Goal: Check status: Check status

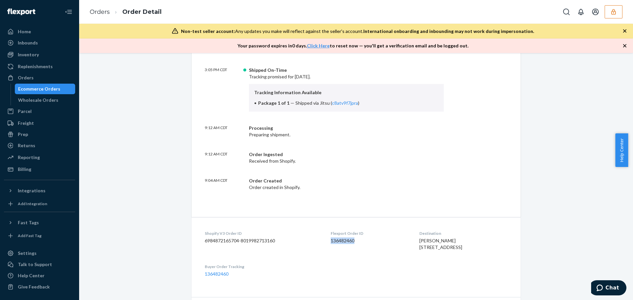
click at [618, 11] on button "button" at bounding box center [613, 11] width 18 height 13
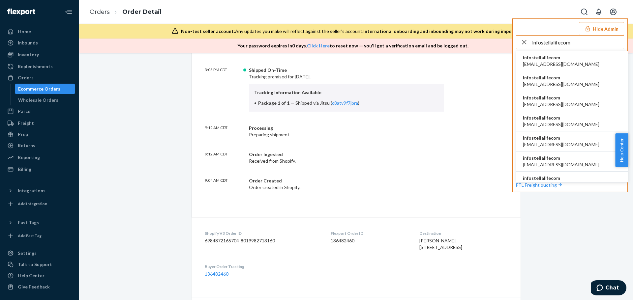
type input "infostellalifecom"
click at [574, 62] on span "aaeschliman@stellalife.com" at bounding box center [561, 64] width 76 height 7
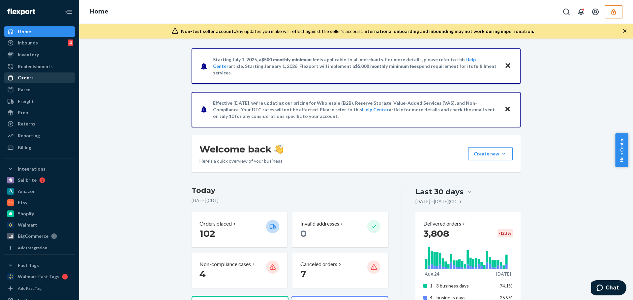
click at [25, 78] on div "Orders" at bounding box center [26, 77] width 16 height 7
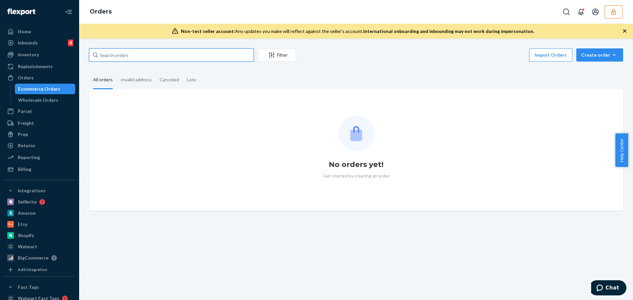
click at [129, 54] on input "text" at bounding box center [171, 54] width 165 height 13
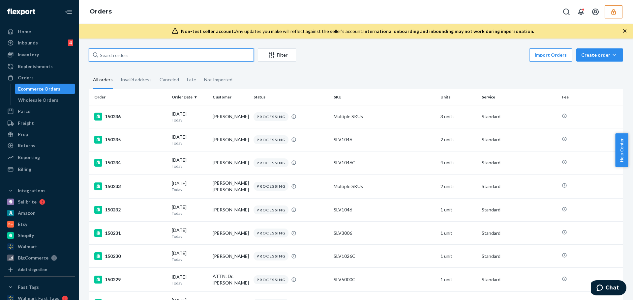
paste input "137129993"
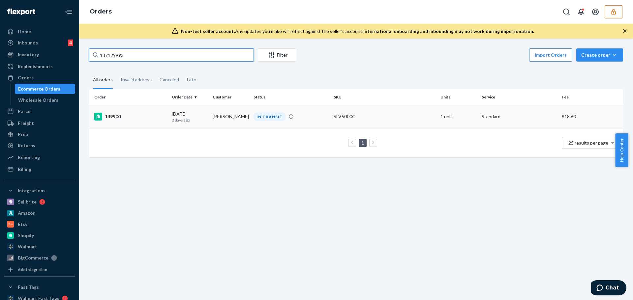
type input "137129993"
click at [156, 112] on td "149900" at bounding box center [129, 116] width 80 height 23
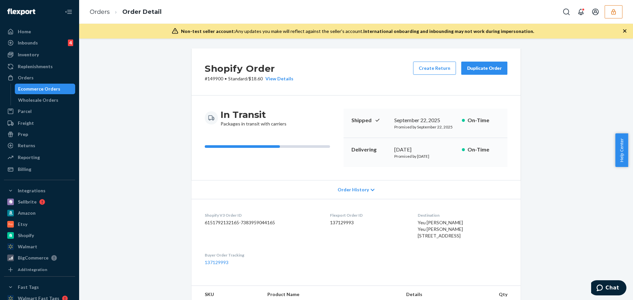
click at [310, 193] on div "Order History" at bounding box center [355, 189] width 329 height 19
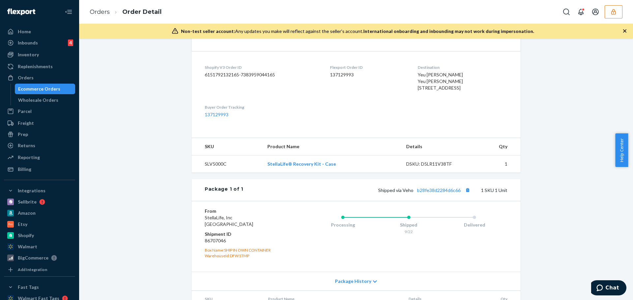
scroll to position [454, 0]
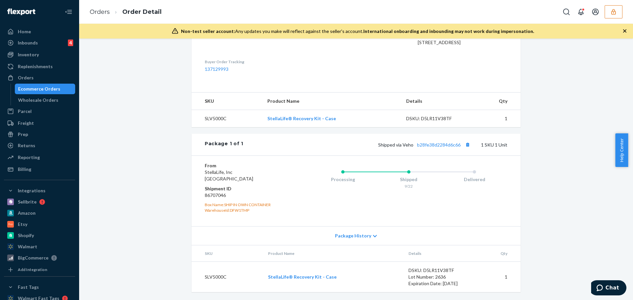
click at [209, 196] on dd "86707046" at bounding box center [244, 195] width 79 height 7
copy dd "86707046"
click at [209, 190] on dt "Shipment ID" at bounding box center [244, 189] width 79 height 7
click at [212, 195] on dd "86707046" at bounding box center [244, 195] width 79 height 7
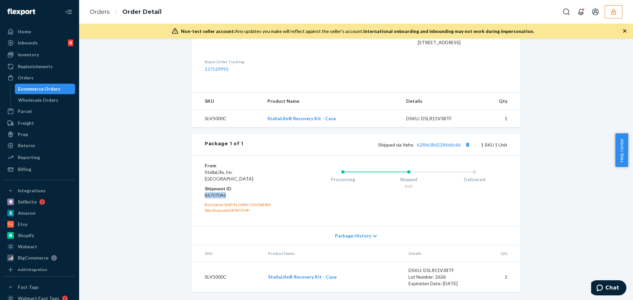
click at [212, 195] on dd "86707046" at bounding box center [244, 195] width 79 height 7
copy dd "86707046"
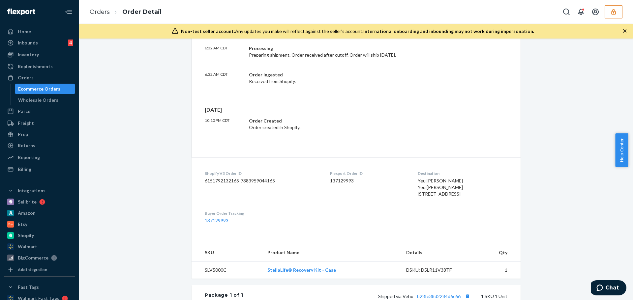
click at [333, 181] on dd "137129993" at bounding box center [368, 181] width 77 height 7
copy dd "137129993"
click at [613, 9] on icon "button" at bounding box center [613, 12] width 4 height 6
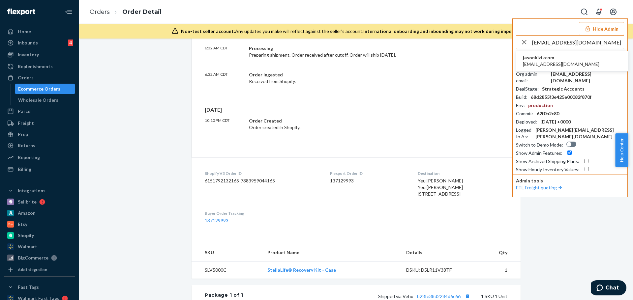
type input "gabby@kizik.com"
click at [549, 63] on span "gabby@kizik.com" at bounding box center [561, 64] width 76 height 7
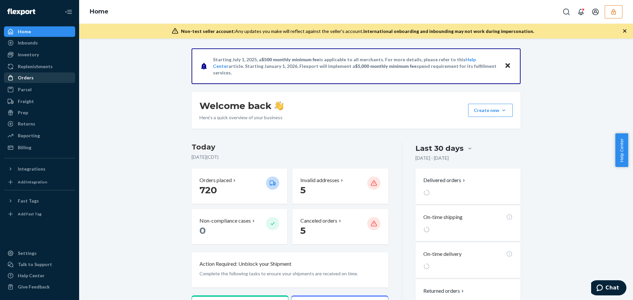
click at [35, 79] on div "Orders" at bounding box center [40, 77] width 70 height 9
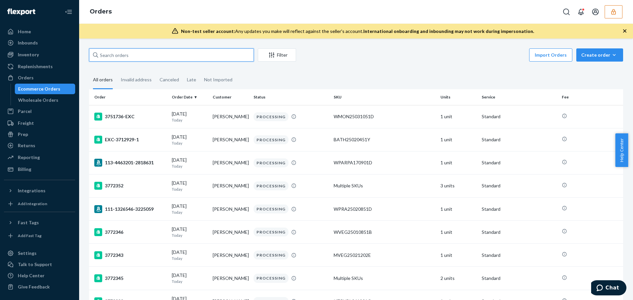
click at [163, 56] on input "text" at bounding box center [171, 54] width 165 height 13
paste input "3759312"
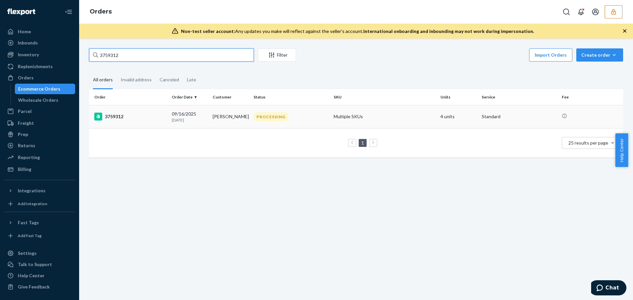
type input "3759312"
click at [163, 124] on td "3759312" at bounding box center [129, 116] width 80 height 23
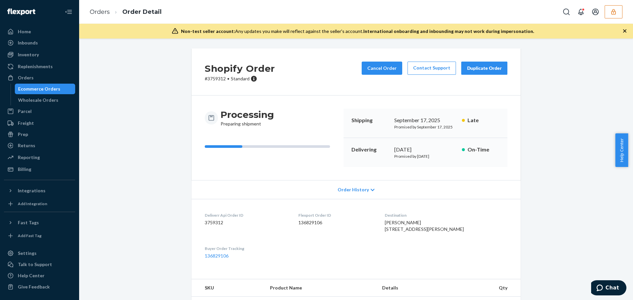
scroll to position [86, 0]
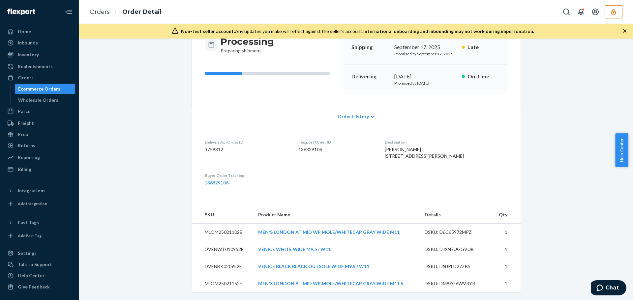
click at [318, 146] on dd "136829106" at bounding box center [336, 149] width 76 height 7
copy dd "136829106"
click at [303, 179] on dl "Deliverr Api Order ID 3759312 Flexport Order ID 136829106 Destination Steven Co…" at bounding box center [355, 162] width 329 height 73
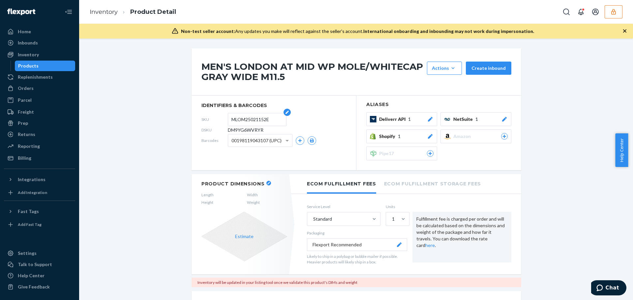
click at [243, 119] on input "MLOM25021152E" at bounding box center [256, 119] width 51 height 13
click at [234, 128] on span "DM9YG6WVRYR" at bounding box center [246, 130] width 36 height 7
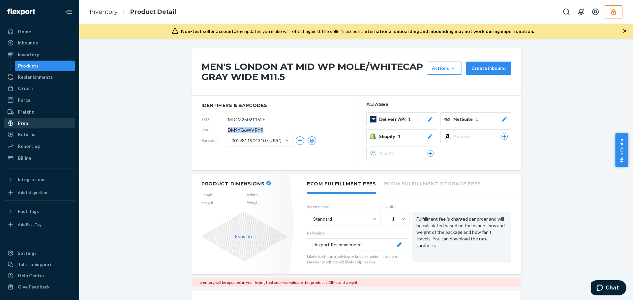
copy span "DM9YG6WVRYR"
click at [240, 129] on span "DM9YG6WVRYR" at bounding box center [246, 130] width 36 height 7
click at [240, 130] on span "DM9YG6WVRYR" at bounding box center [246, 130] width 36 height 7
copy span "DM9YG6WVRYR"
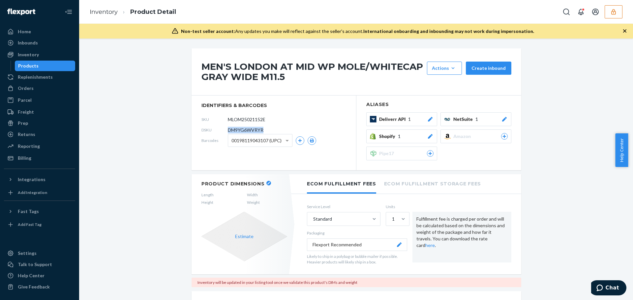
click at [242, 131] on span "DM9YG6WVRYR" at bounding box center [246, 130] width 36 height 7
copy span "DM9YG6WVRYR"
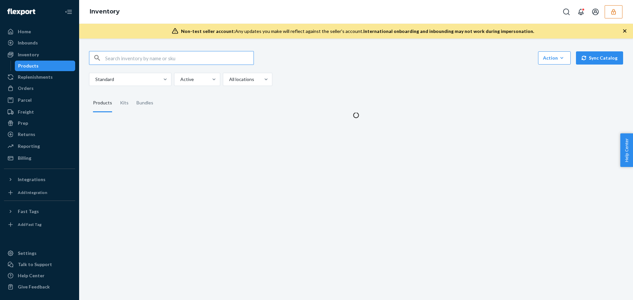
click at [195, 63] on input "text" at bounding box center [179, 57] width 148 height 13
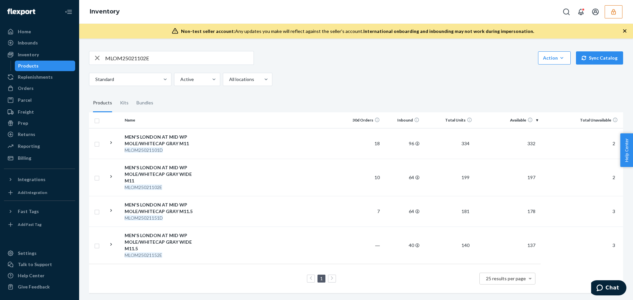
click at [190, 59] on input "MLOM25021102E" at bounding box center [179, 57] width 148 height 13
type input "MLOM25021102E"
click at [340, 74] on div "Standard Active All locations" at bounding box center [353, 79] width 529 height 13
click at [257, 177] on td at bounding box center [269, 177] width 147 height 37
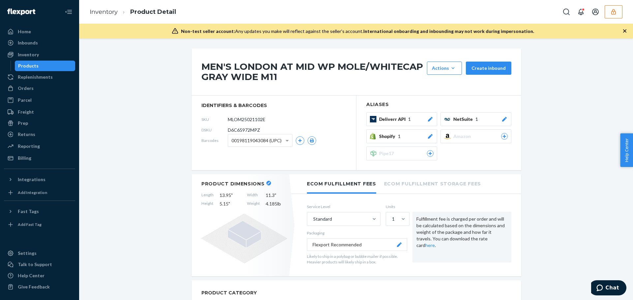
click at [248, 129] on span "D6C65972MPZ" at bounding box center [244, 130] width 32 height 7
copy span "D6C65972MPZ"
click at [612, 14] on icon "button" at bounding box center [613, 12] width 7 height 7
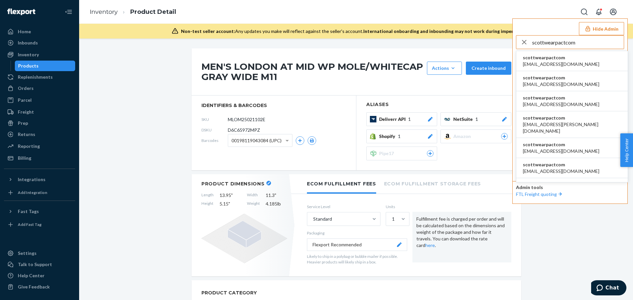
type input "scottwearpactcom"
click at [551, 57] on span "scottwearpactcom" at bounding box center [561, 57] width 76 height 7
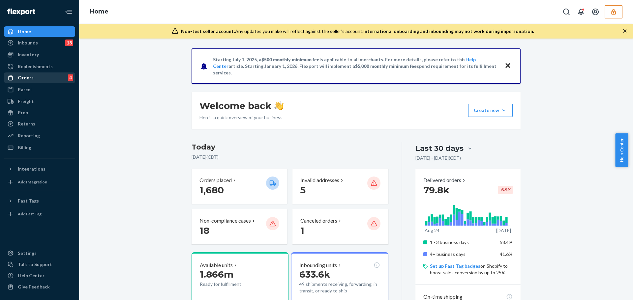
click at [49, 76] on div "Orders 4" at bounding box center [40, 77] width 70 height 9
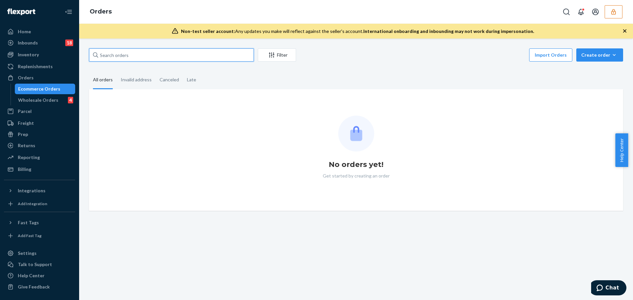
click at [131, 56] on input "text" at bounding box center [171, 54] width 165 height 13
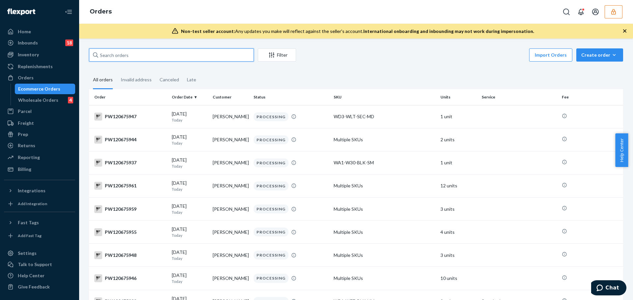
paste input "136231127"
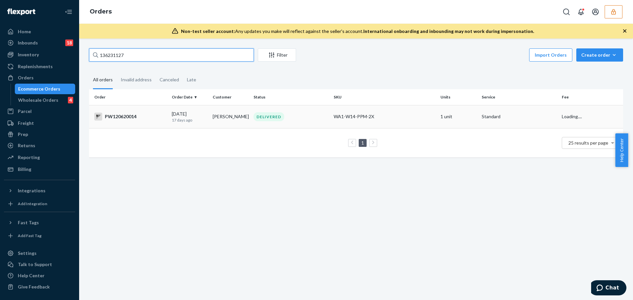
type input "136231127"
click at [146, 115] on div "PW120620014" at bounding box center [130, 117] width 72 height 8
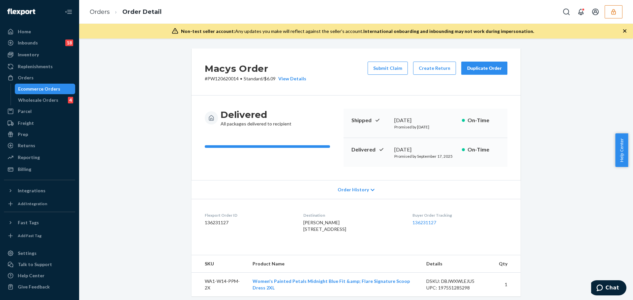
click at [308, 186] on div "Order History" at bounding box center [355, 189] width 329 height 19
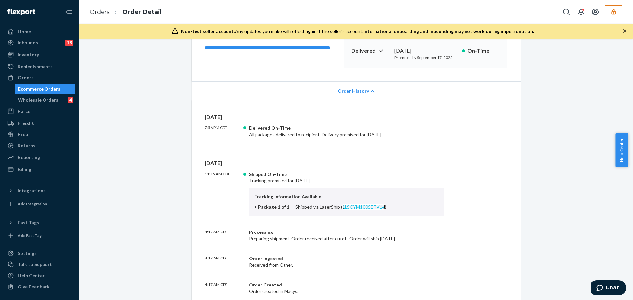
scroll to position [33, 0]
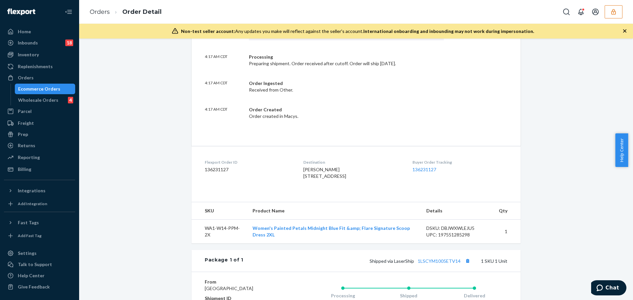
click at [613, 15] on button "button" at bounding box center [613, 11] width 18 height 13
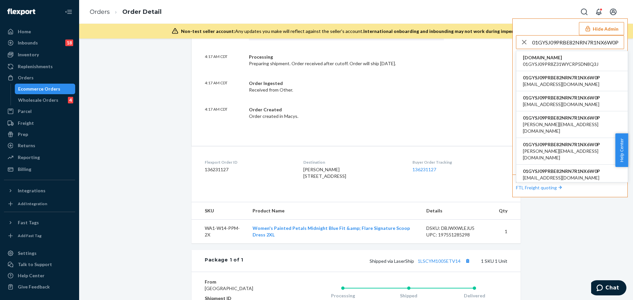
type input "01GYSJ09PRBE82NRN7R1NX6W0P"
click at [573, 65] on span "01GYSJ09PR8Z31WYCRP5DN8Q3J" at bounding box center [560, 64] width 75 height 7
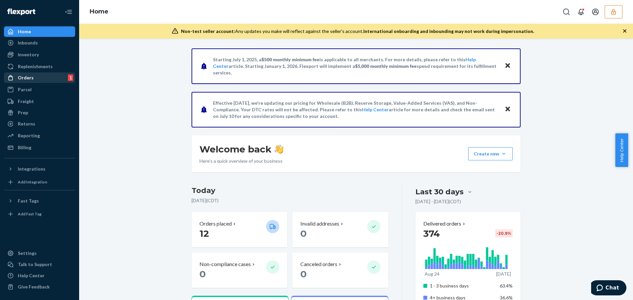
click at [37, 74] on div "Orders 1" at bounding box center [40, 77] width 70 height 9
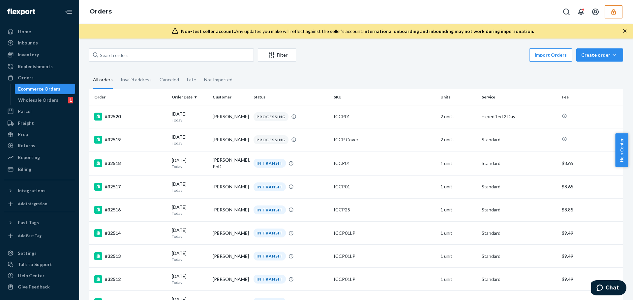
drag, startPoint x: 57, startPoint y: 95, endPoint x: 61, endPoint y: 93, distance: 4.4
click at [57, 95] on link "Wholesale Orders 1" at bounding box center [45, 100] width 61 height 11
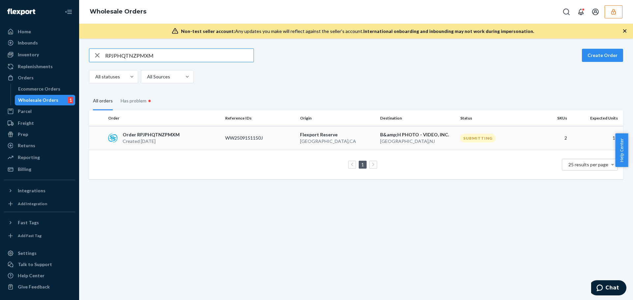
type input "RPJPHQTNZPMXM"
click at [153, 134] on p "Order RPJPHQTNZPMXM" at bounding box center [151, 134] width 57 height 7
